Goal: Information Seeking & Learning: Learn about a topic

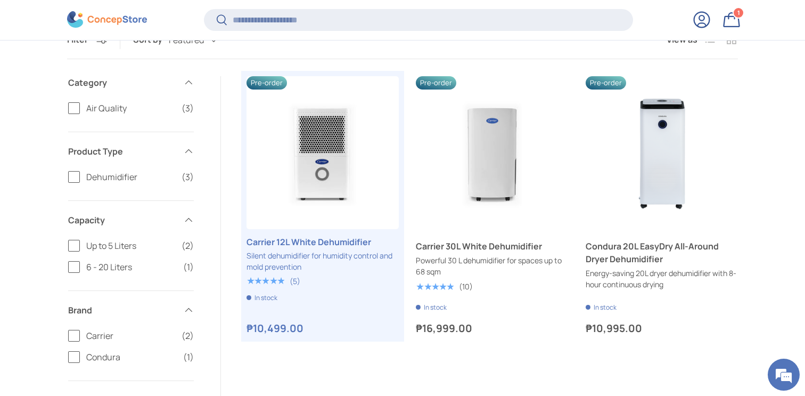
scroll to position [190, 0]
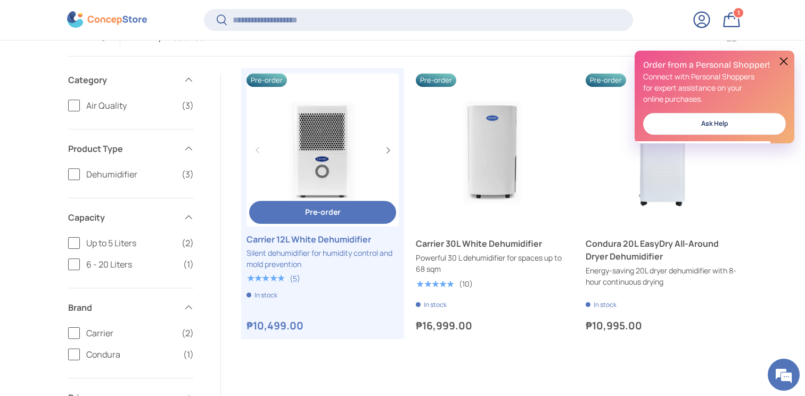
click at [322, 240] on link "Carrier 12L White Dehumidifier" at bounding box center [322, 239] width 152 height 13
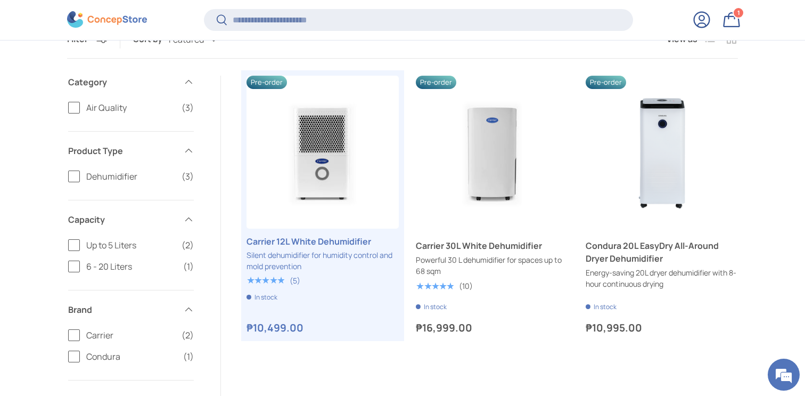
scroll to position [190, 0]
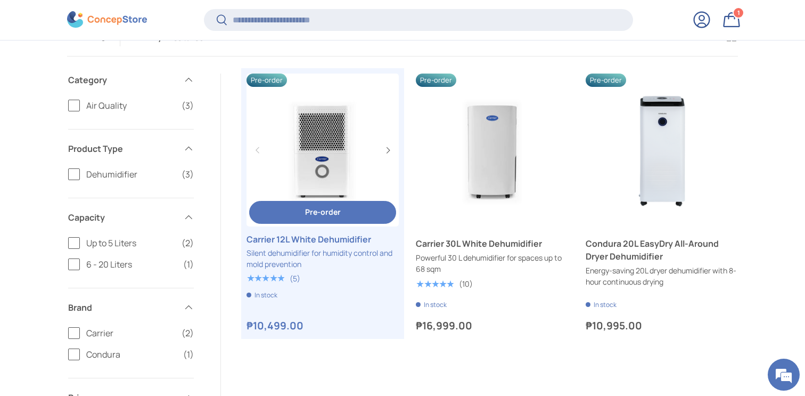
click at [300, 238] on link "Carrier 12L White Dehumidifier" at bounding box center [322, 239] width 152 height 13
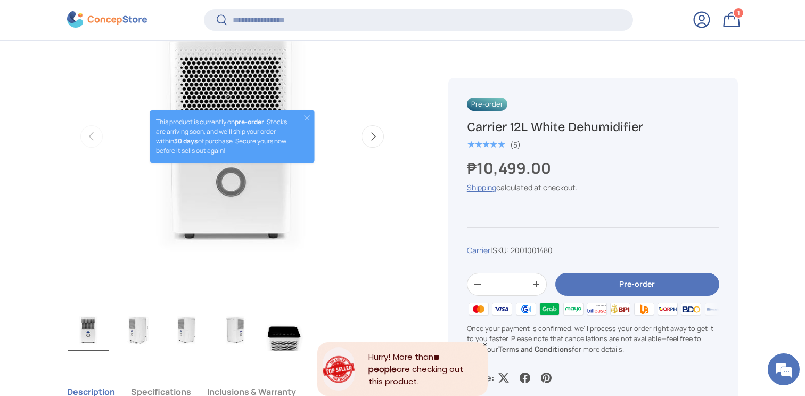
scroll to position [427, 0]
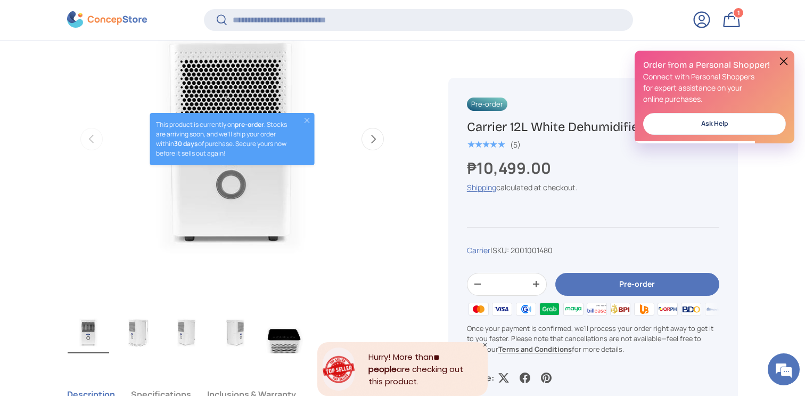
click at [787, 62] on button at bounding box center [783, 61] width 13 height 13
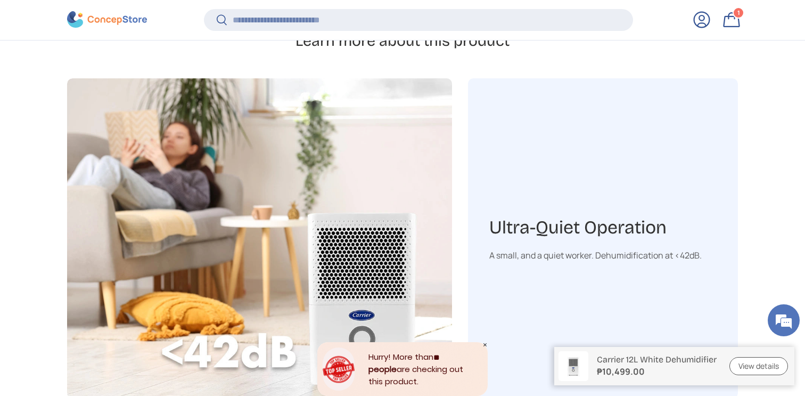
scroll to position [1248, 0]
